Goal: Use online tool/utility: Utilize a website feature to perform a specific function

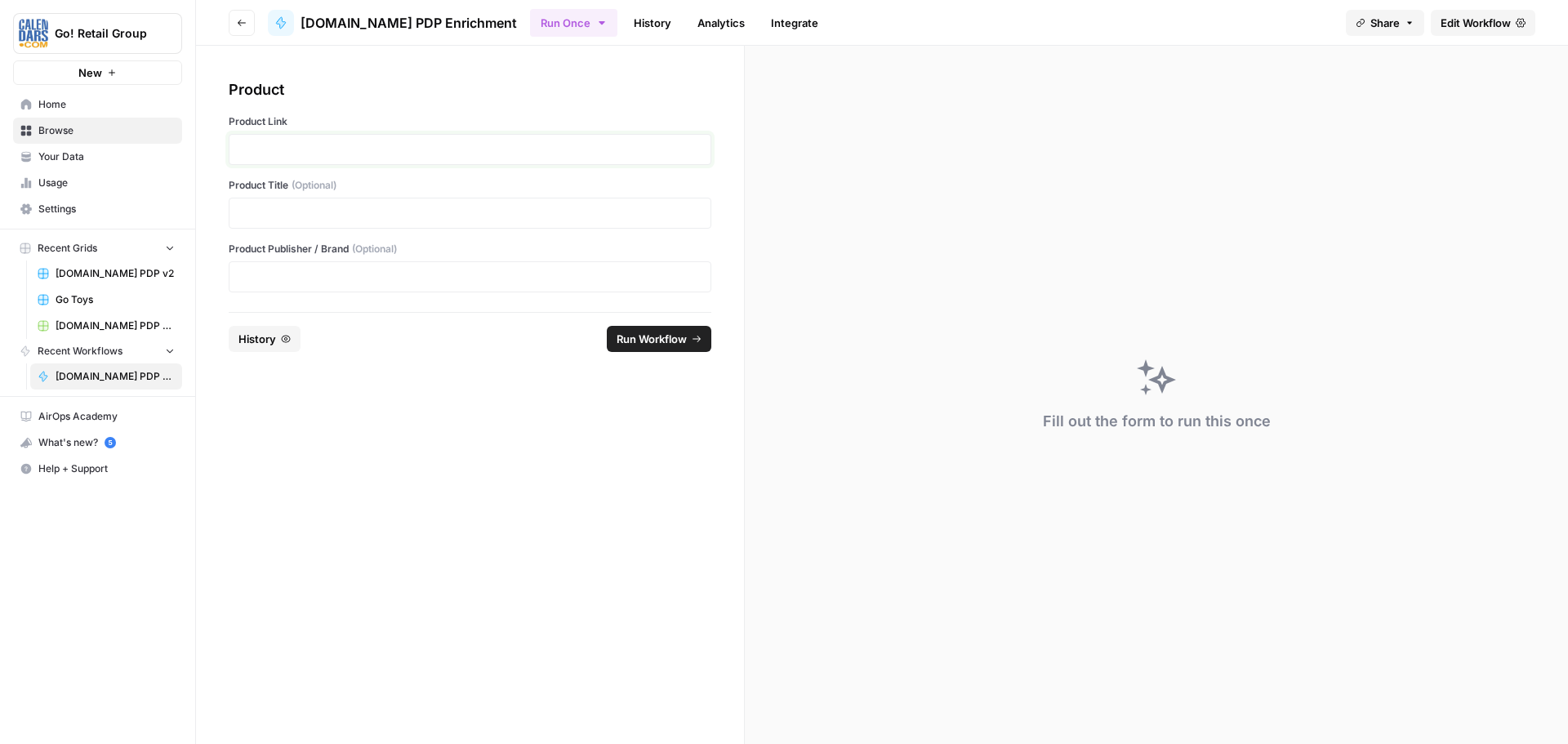
click at [334, 145] on p at bounding box center [470, 149] width 462 height 16
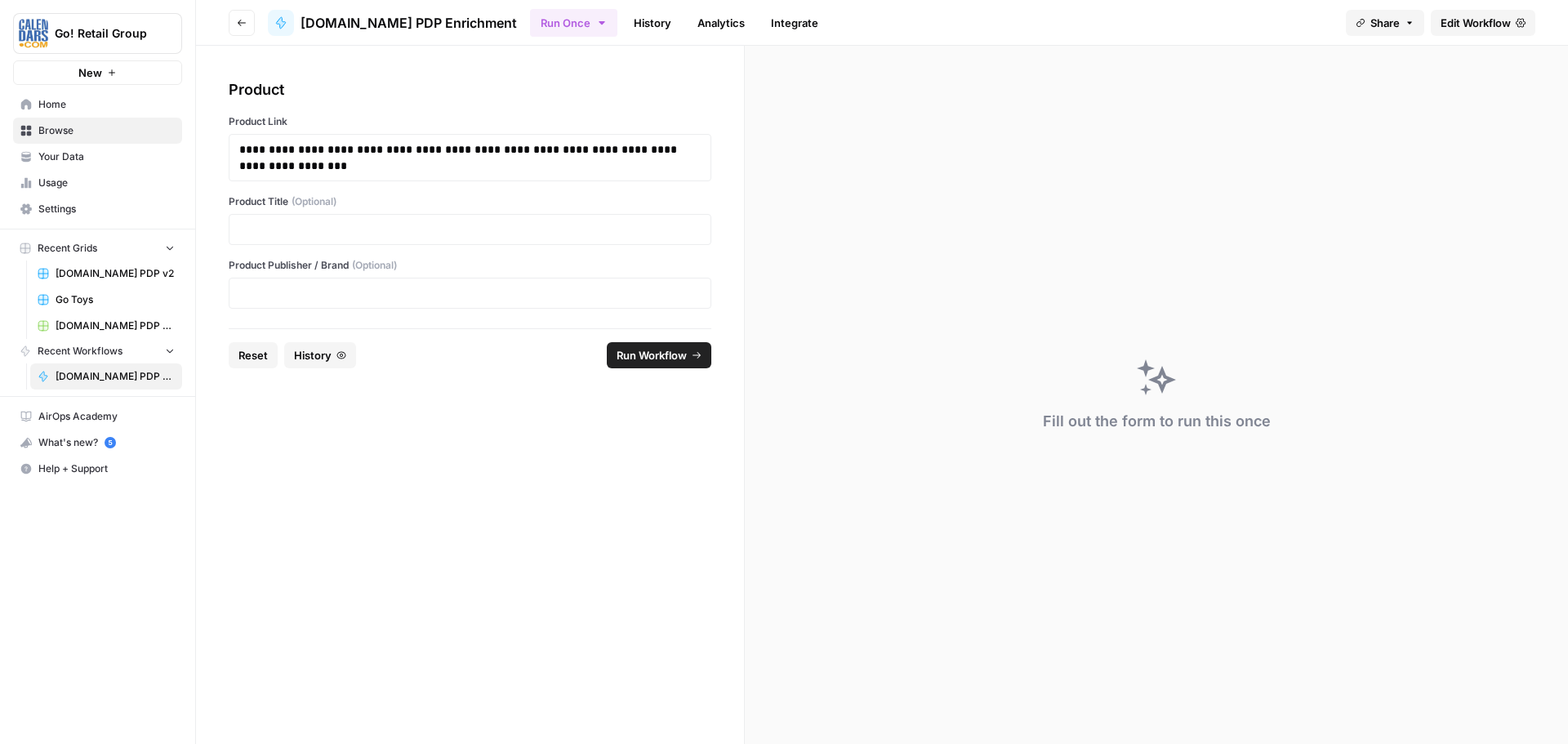
click at [656, 358] on span "Run Workflow" at bounding box center [651, 355] width 70 height 16
click at [1351, 701] on span "Reload" at bounding box center [1351, 694] width 33 height 14
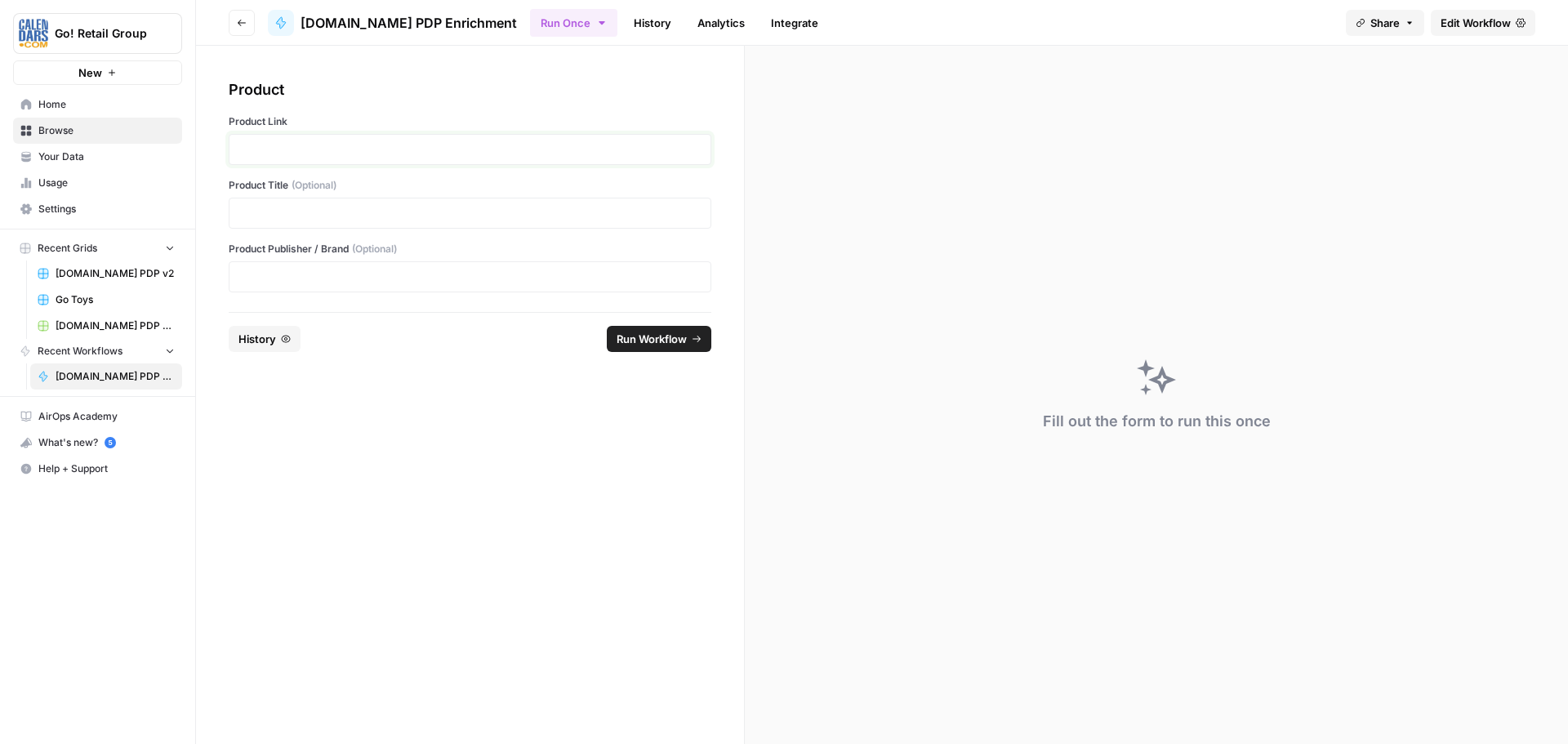
click at [267, 144] on p at bounding box center [470, 149] width 462 height 16
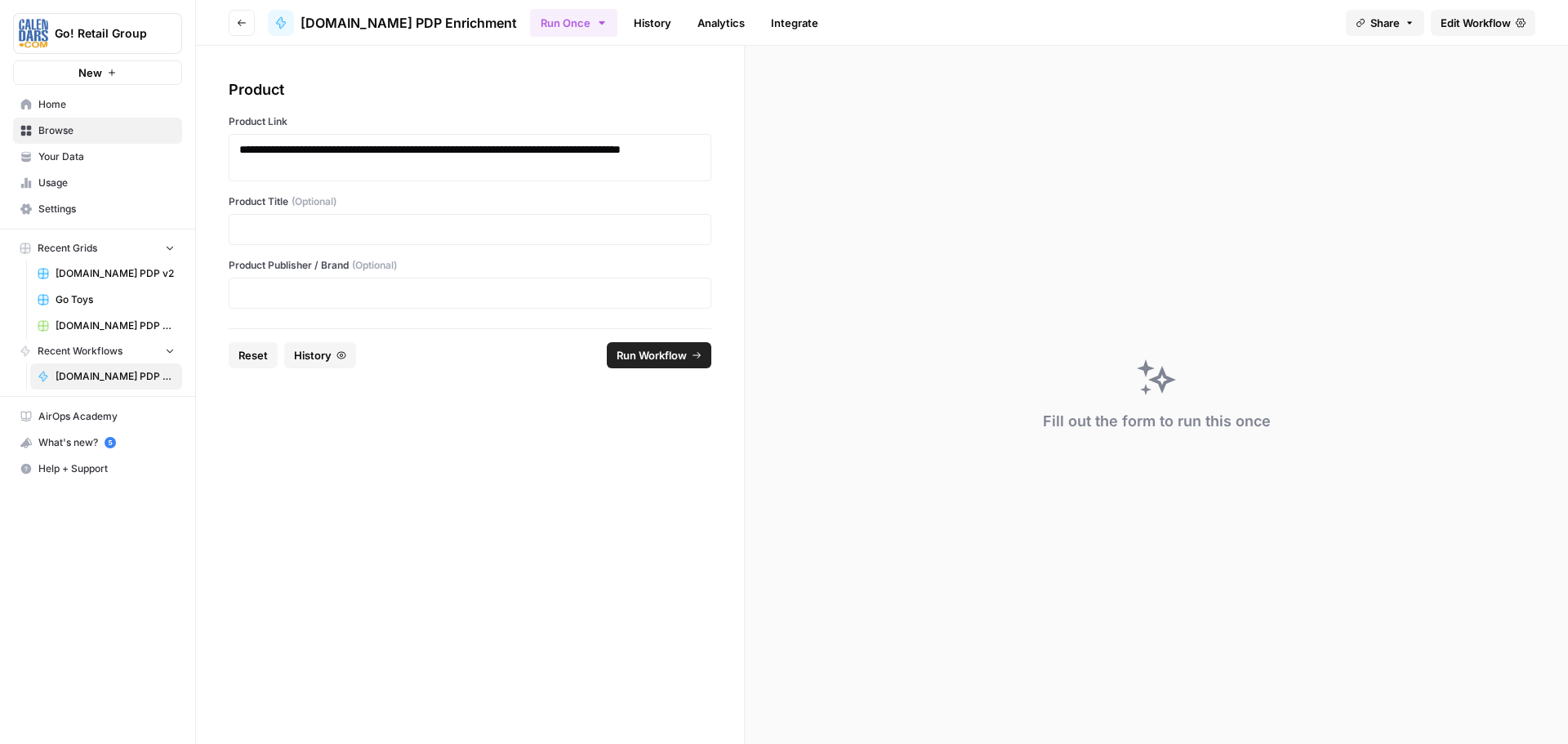
click at [695, 366] on button "Run Workflow" at bounding box center [659, 355] width 104 height 26
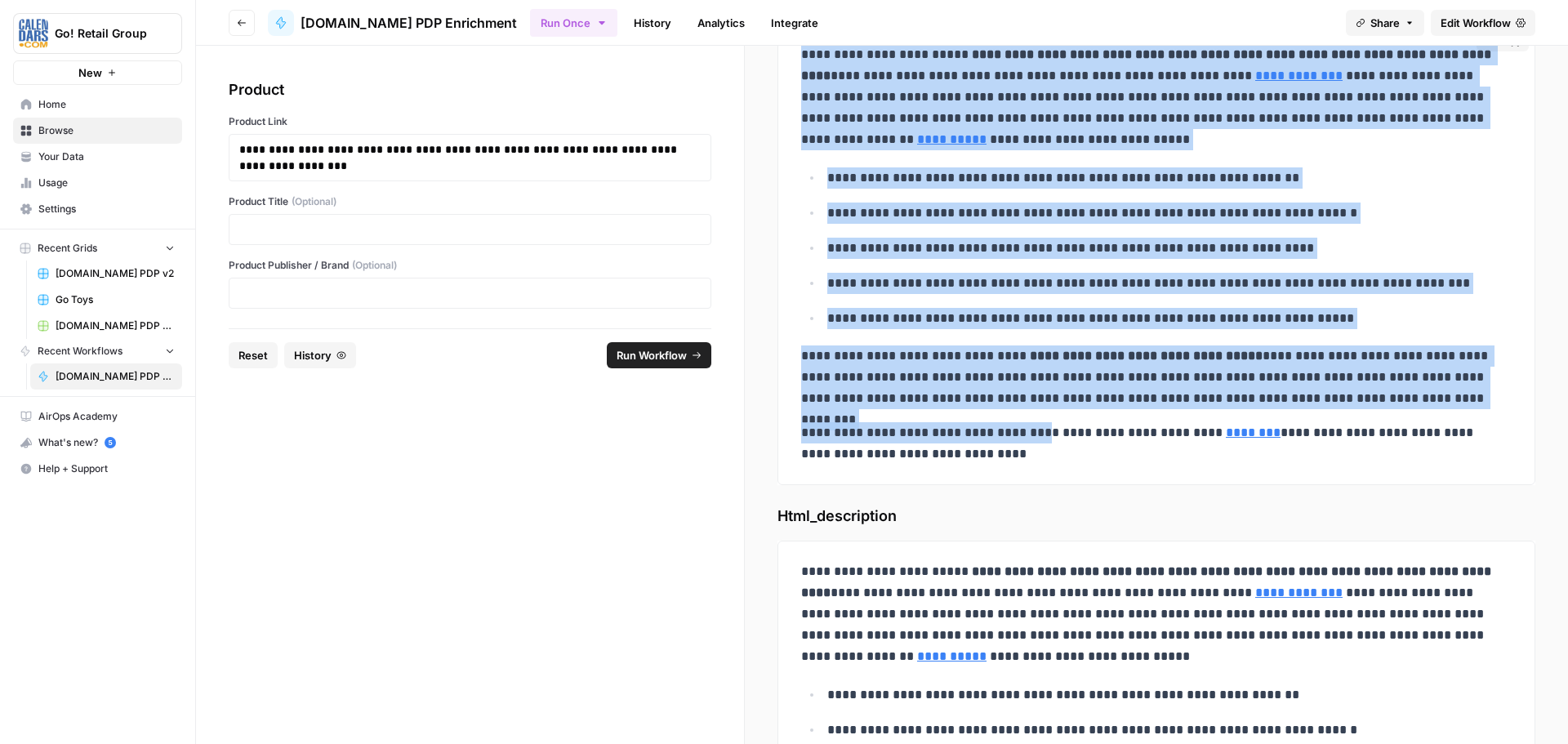
scroll to position [245, 0]
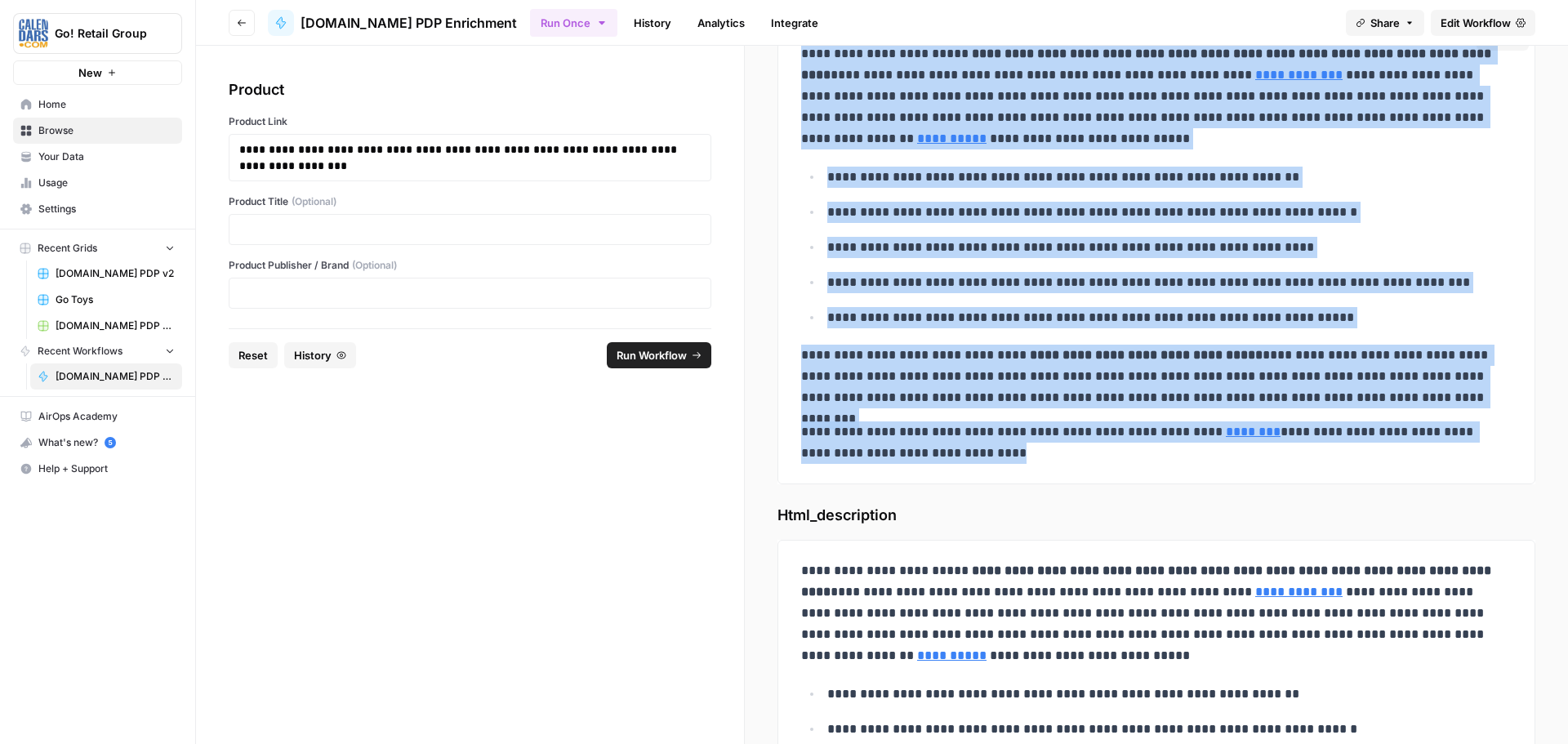
drag, startPoint x: 795, startPoint y: 285, endPoint x: 1215, endPoint y: 465, distance: 456.9
click at [1215, 465] on div "**********" at bounding box center [1156, 254] width 730 height 434
copy div "**********"
click at [255, 350] on span "Reset" at bounding box center [253, 355] width 29 height 16
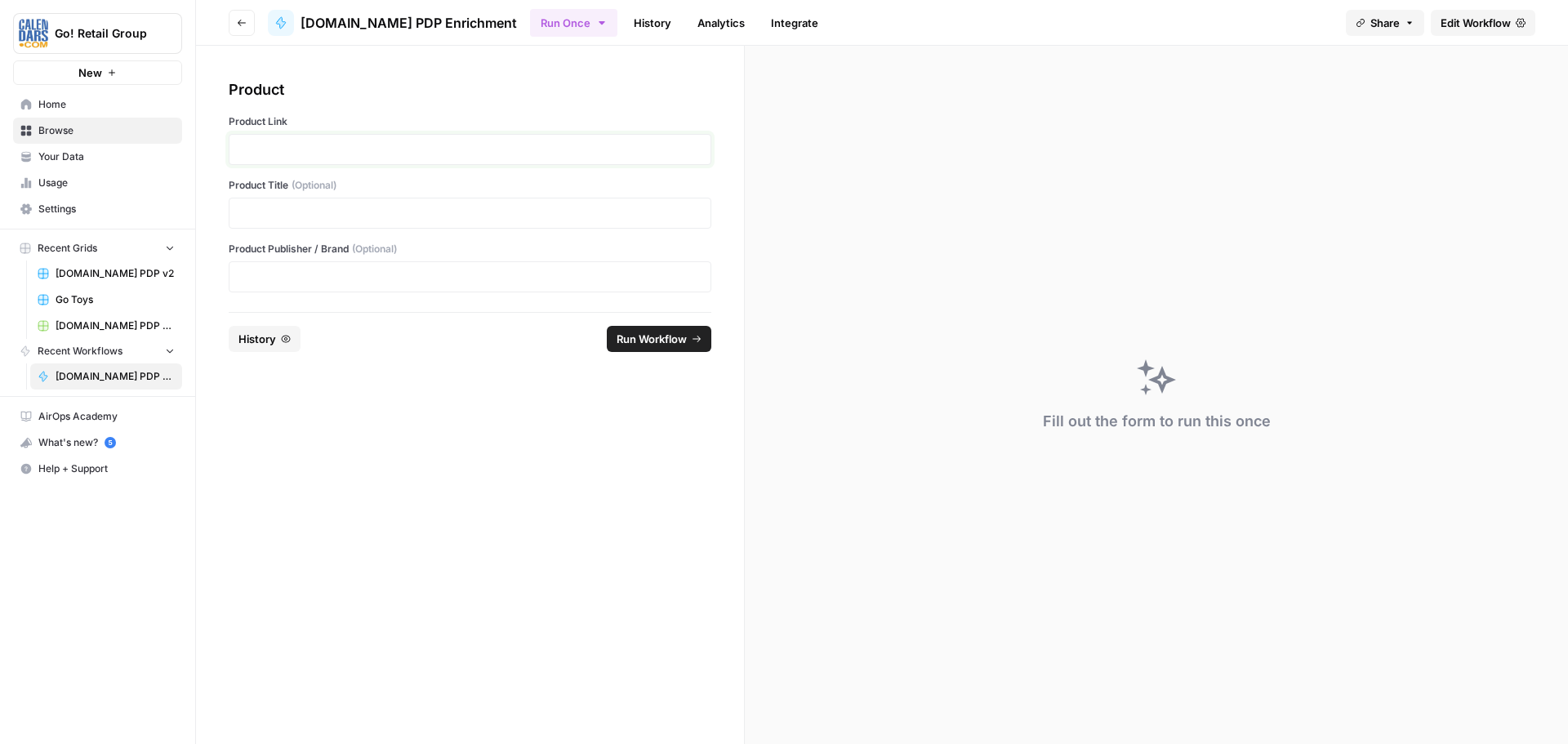
click at [346, 147] on p at bounding box center [470, 149] width 462 height 16
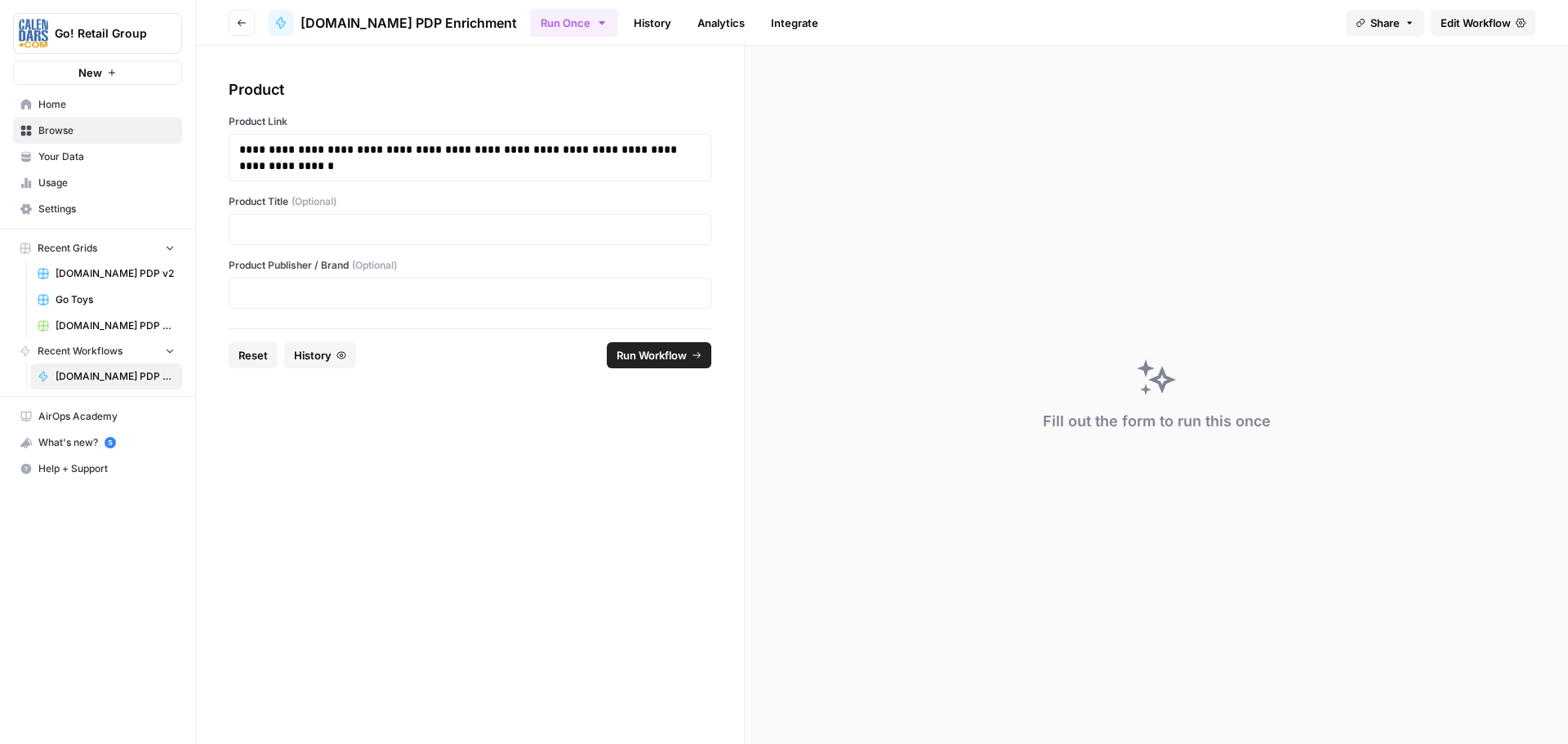
click at [671, 361] on span "Run Workflow" at bounding box center [651, 355] width 70 height 16
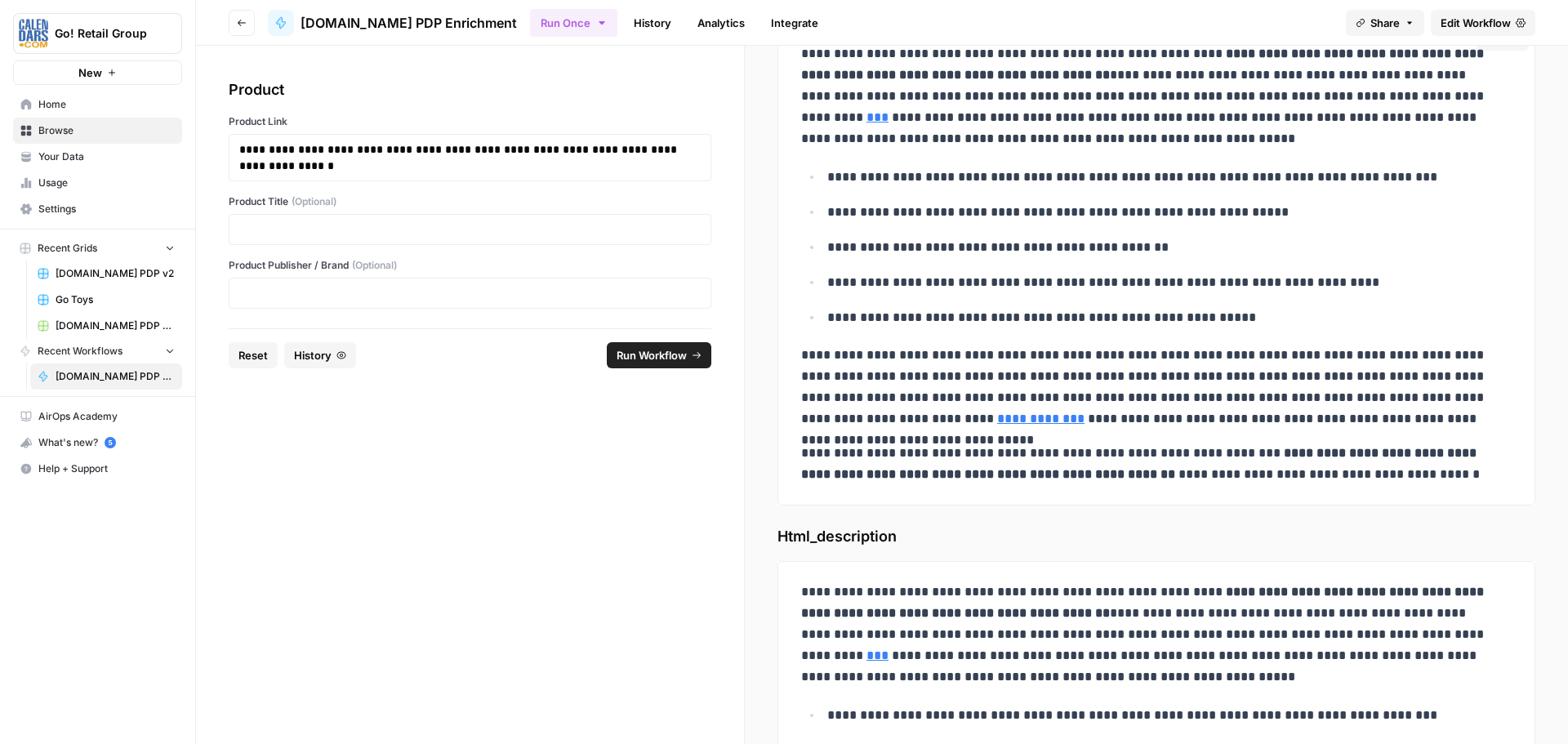
drag, startPoint x: 789, startPoint y: 295, endPoint x: 1504, endPoint y: 479, distance: 738.3
click at [1504, 479] on div "**********" at bounding box center [1157, 264] width 758 height 483
copy div "**********"
click at [234, 352] on button "Reset" at bounding box center [253, 355] width 49 height 26
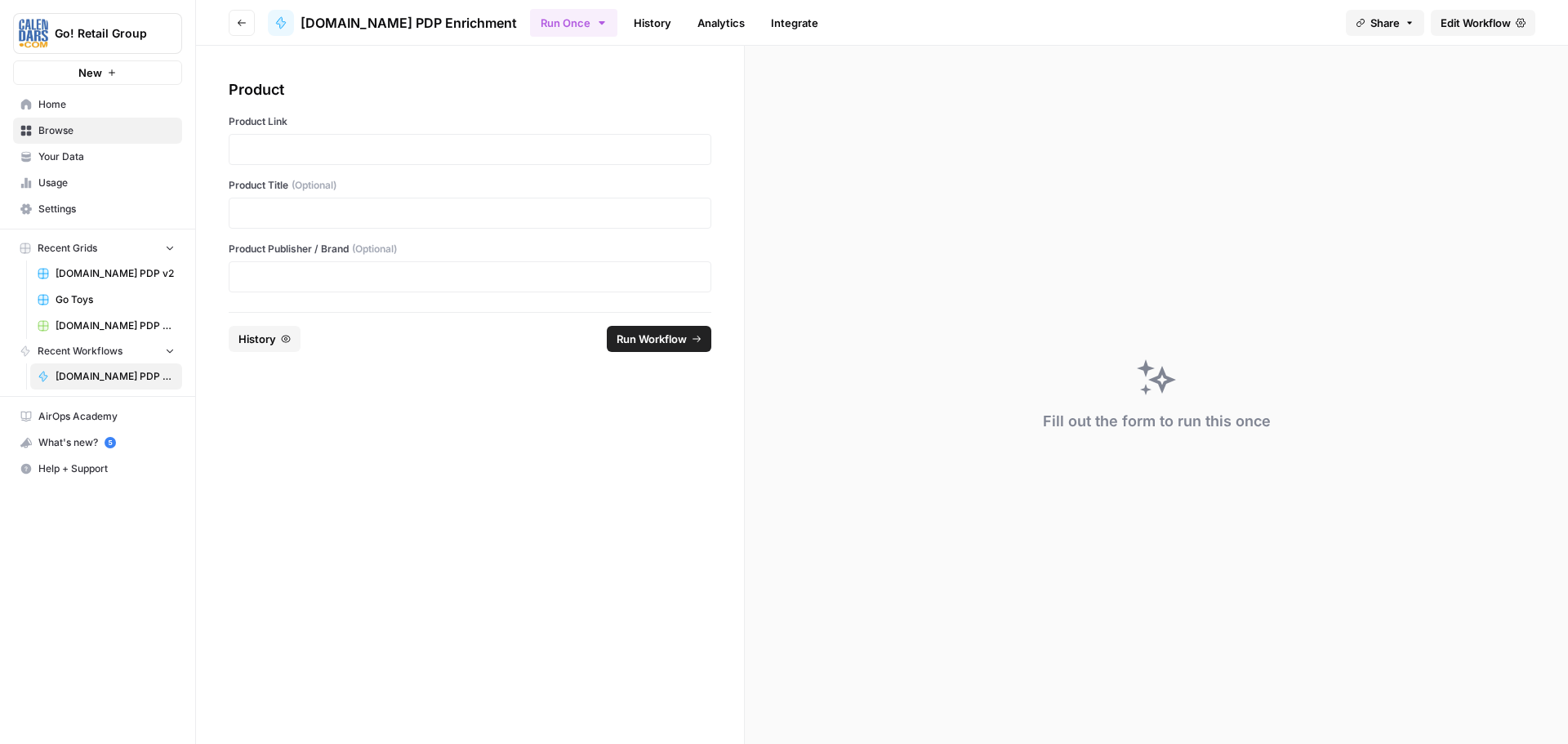
click at [322, 140] on div at bounding box center [469, 149] width 483 height 31
click at [350, 150] on p at bounding box center [470, 149] width 462 height 16
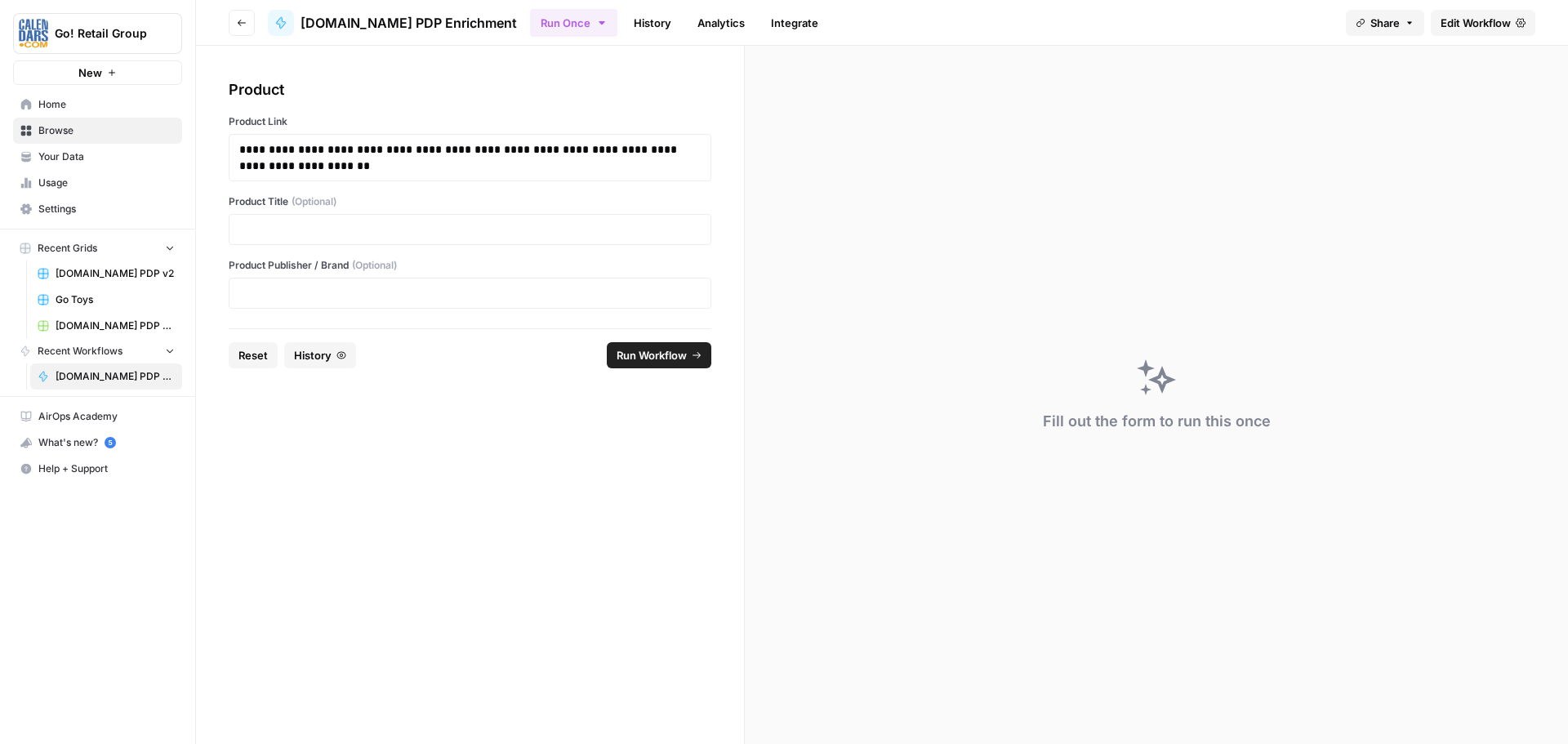
click at [629, 346] on button "Run Workflow" at bounding box center [659, 355] width 104 height 26
click at [246, 351] on span "Reset" at bounding box center [253, 355] width 29 height 16
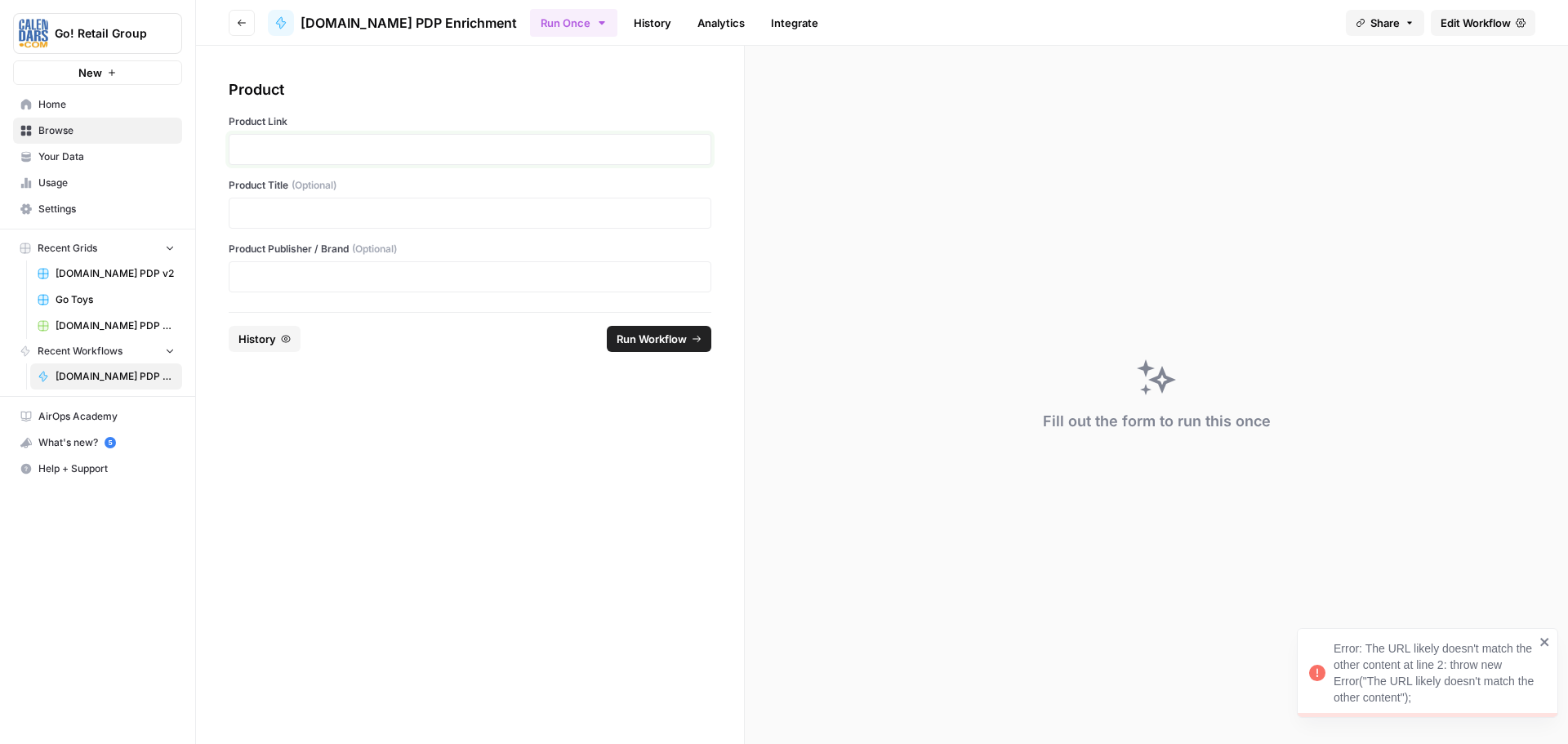
click at [387, 153] on p at bounding box center [470, 149] width 462 height 16
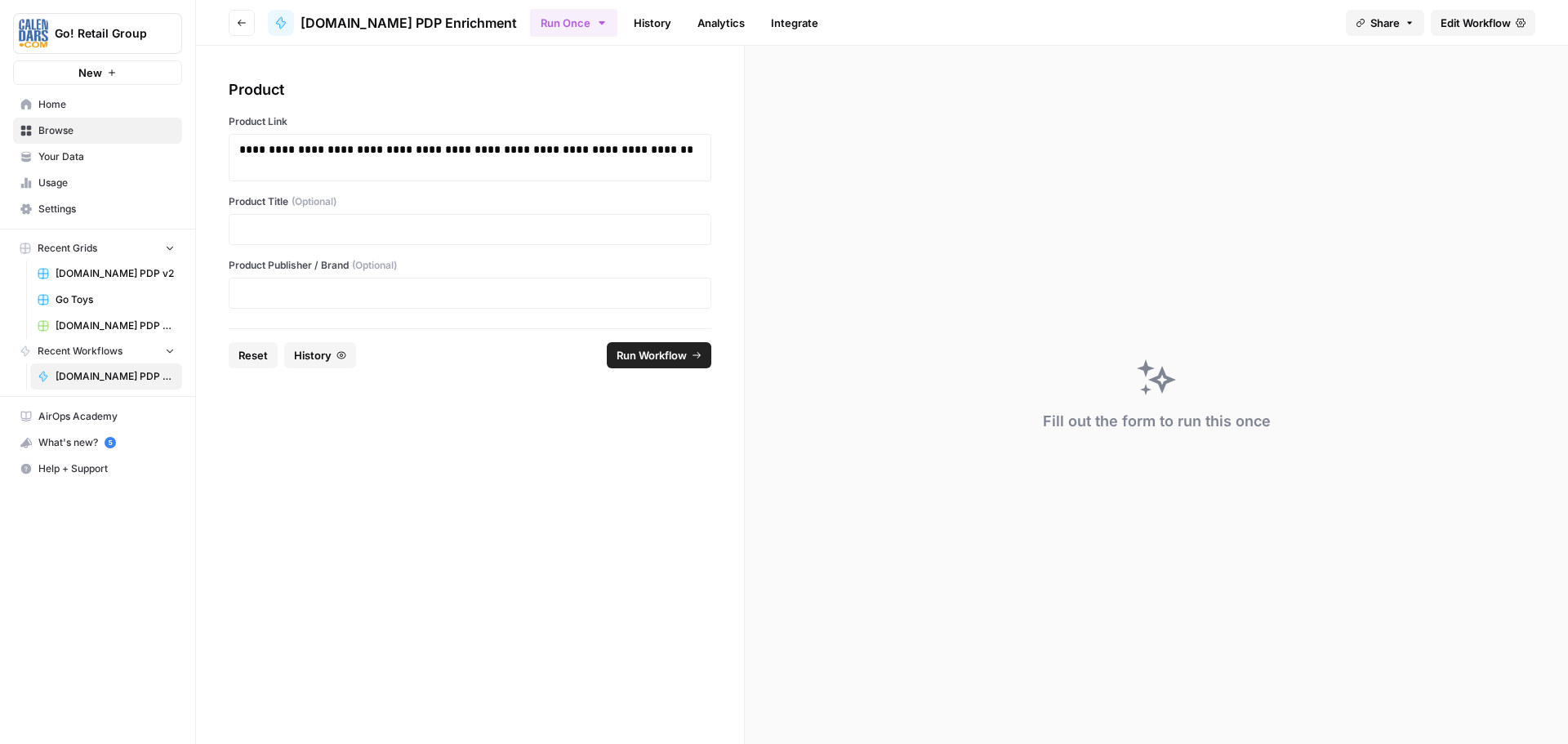
click at [628, 371] on footer "Reset History Run Workflow" at bounding box center [469, 355] width 483 height 53
click at [628, 367] on button "Run Workflow" at bounding box center [659, 355] width 104 height 26
click at [683, 357] on span "Cancel" at bounding box center [669, 355] width 36 height 16
click at [247, 352] on span "Reset" at bounding box center [253, 355] width 29 height 16
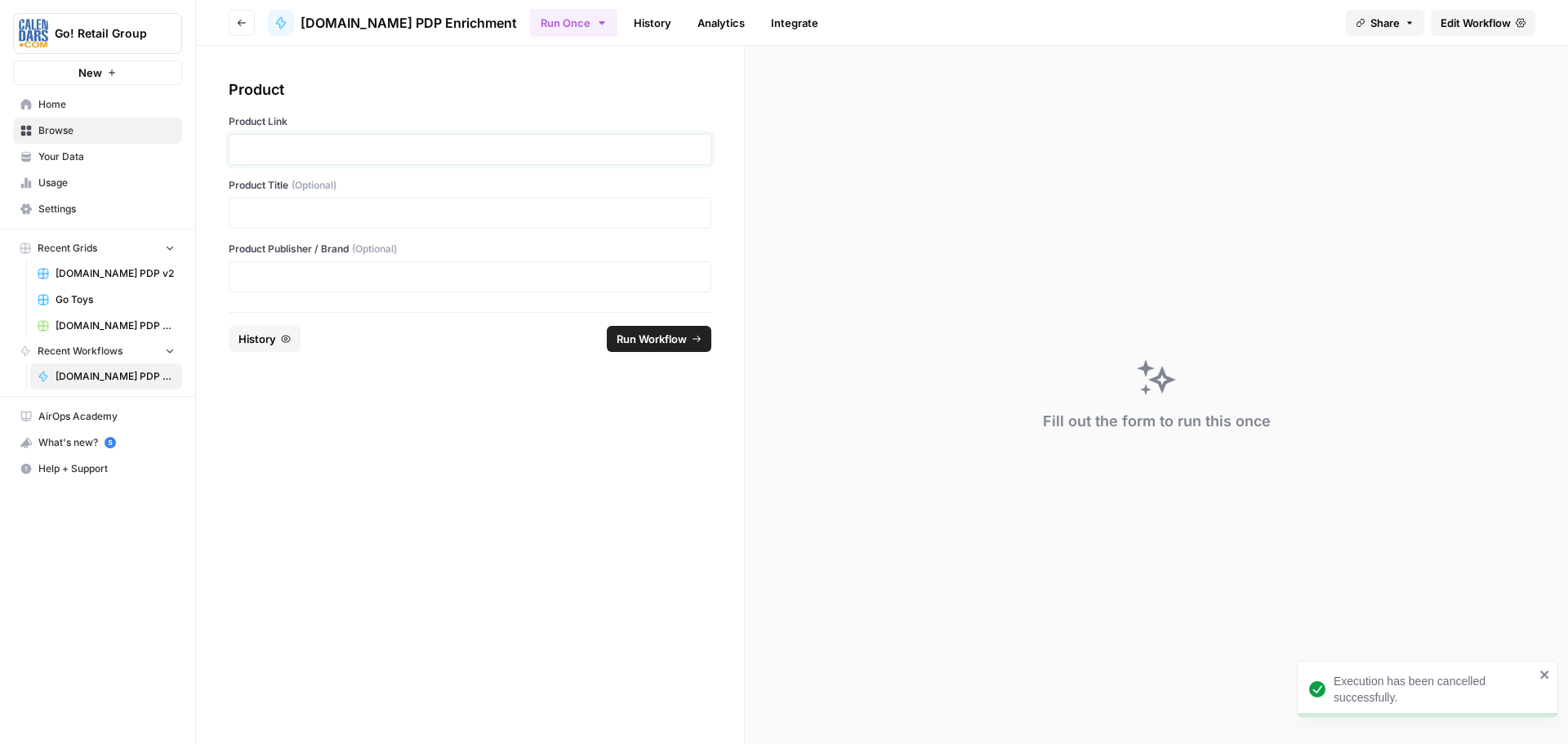
drag, startPoint x: 311, startPoint y: 156, endPoint x: 292, endPoint y: 161, distance: 19.6
click at [311, 155] on p at bounding box center [470, 149] width 462 height 16
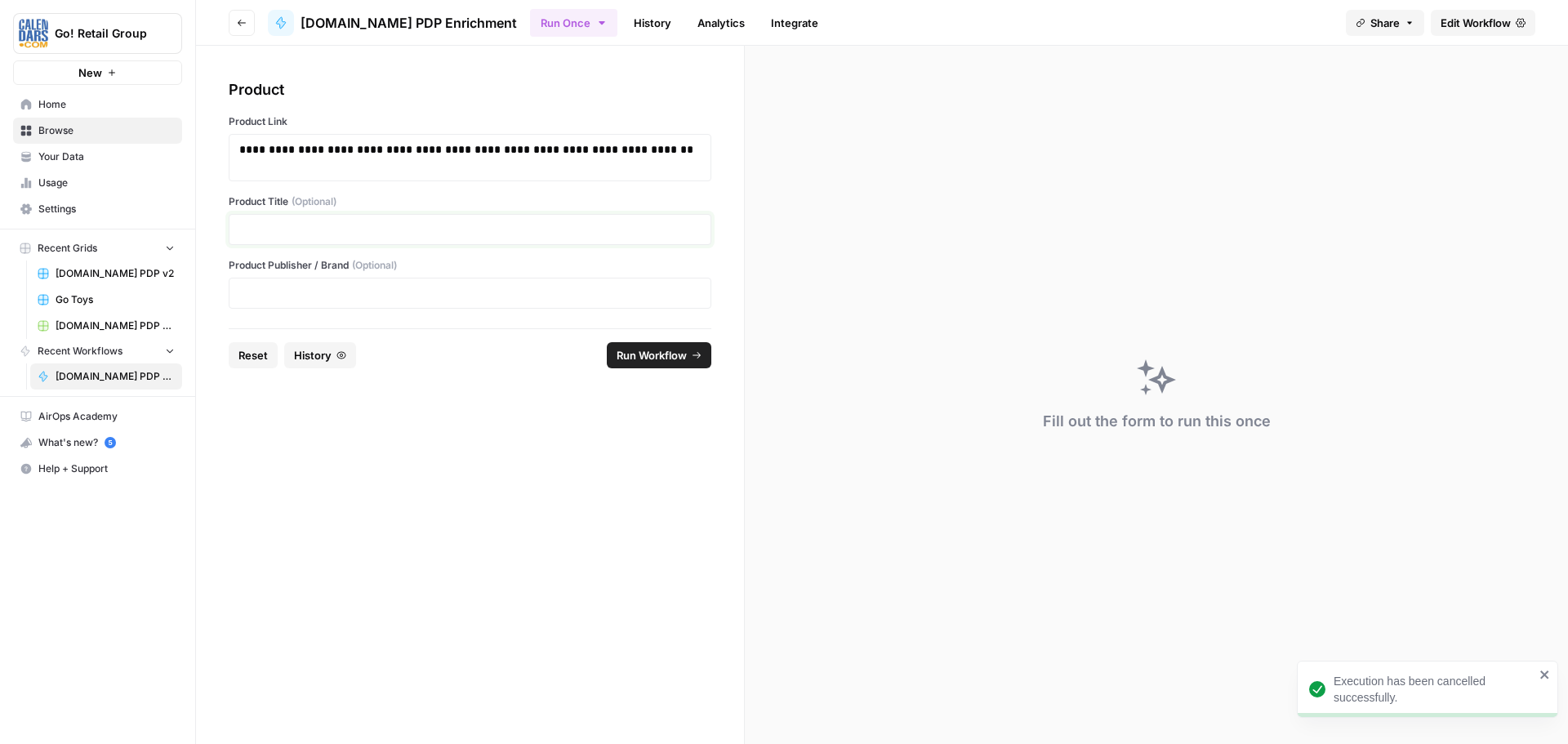
click at [269, 223] on p at bounding box center [470, 229] width 462 height 16
click at [423, 291] on p at bounding box center [470, 292] width 462 height 16
click at [755, 367] on div "Fill out the form to run this once" at bounding box center [1156, 394] width 823 height 699
click at [678, 362] on span "Run Workflow" at bounding box center [651, 355] width 70 height 16
